Goal: Information Seeking & Learning: Compare options

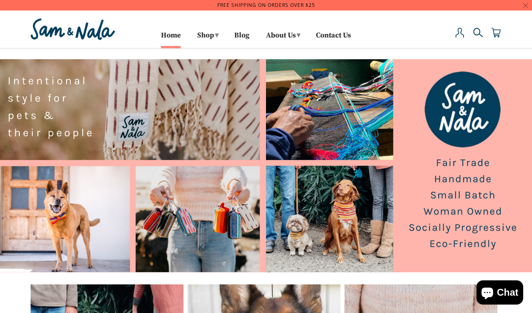
click at [265, 21] on div "Close dialog Stay In Touch Join our pack for exclusive deals, giveaways, and dr…" at bounding box center [266, 156] width 532 height 313
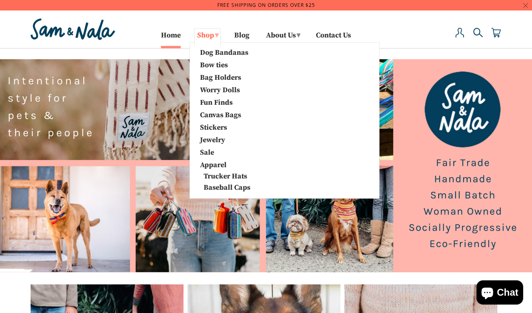
click at [215, 37] on span "▾" at bounding box center [217, 35] width 4 height 9
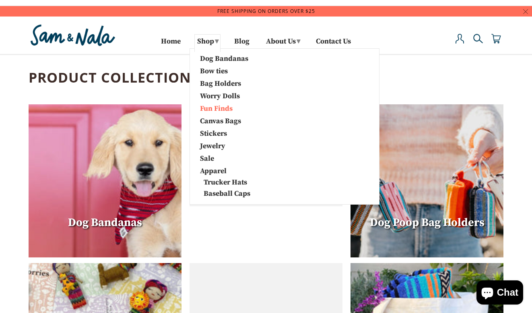
click at [214, 110] on link "Fun Finds" at bounding box center [236, 108] width 85 height 10
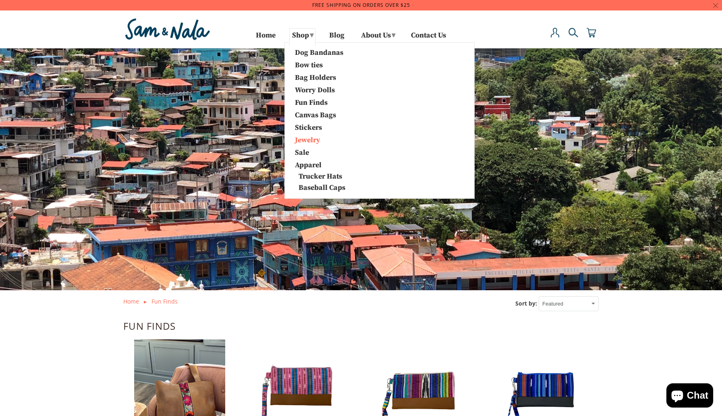
click at [306, 140] on link "Jewelry" at bounding box center [331, 139] width 85 height 10
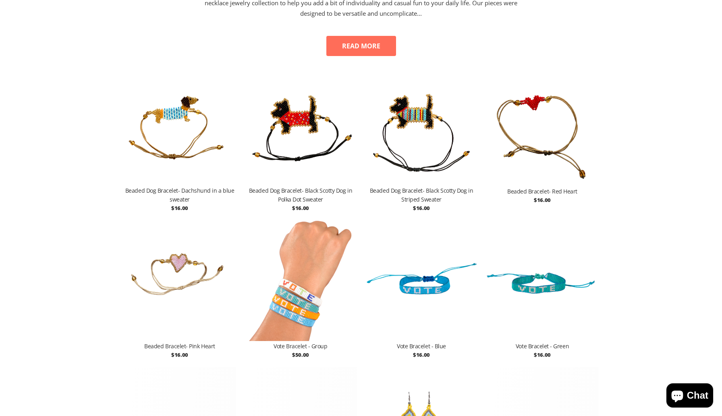
scroll to position [151, 0]
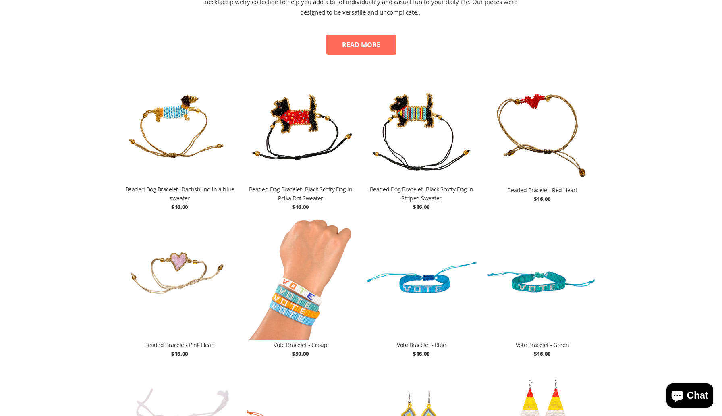
click at [172, 123] on img at bounding box center [179, 124] width 113 height 121
click at [298, 116] on img at bounding box center [300, 124] width 113 height 121
click at [407, 112] on img at bounding box center [421, 124] width 113 height 121
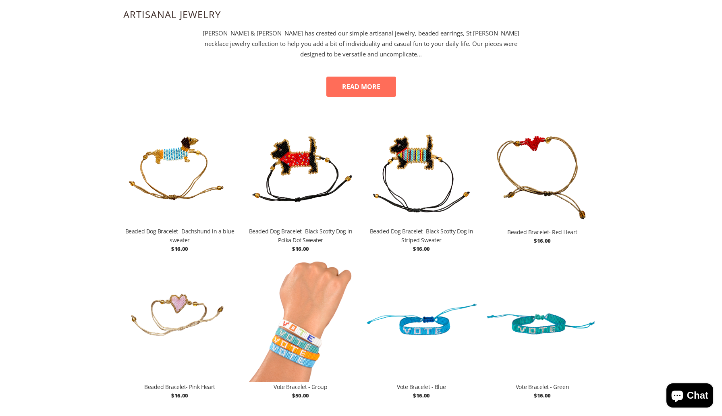
scroll to position [83, 0]
